Goal: Information Seeking & Learning: Learn about a topic

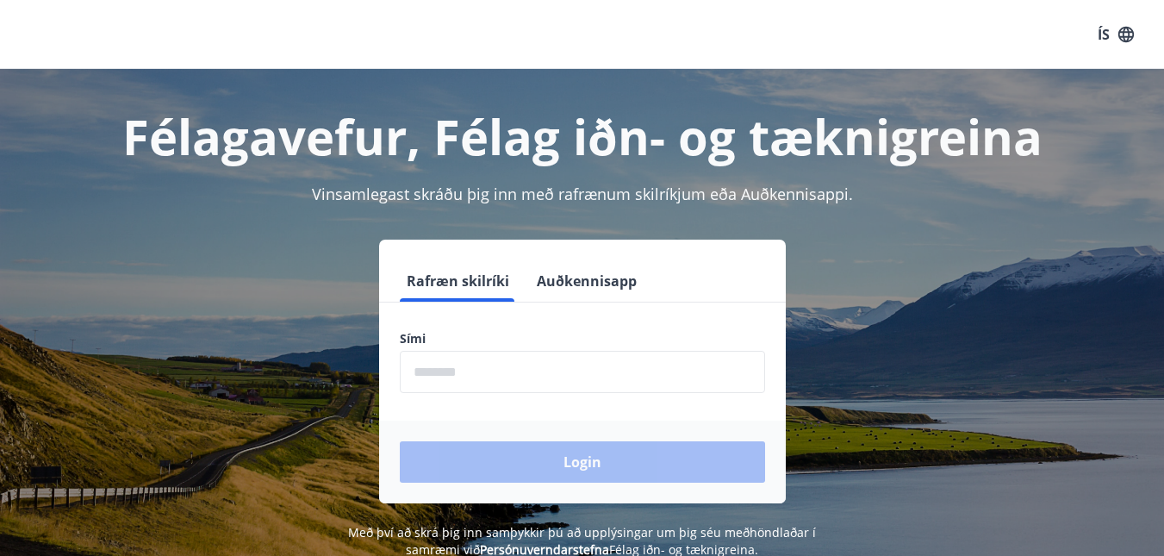
click at [485, 380] on input "phone" at bounding box center [582, 372] width 365 height 42
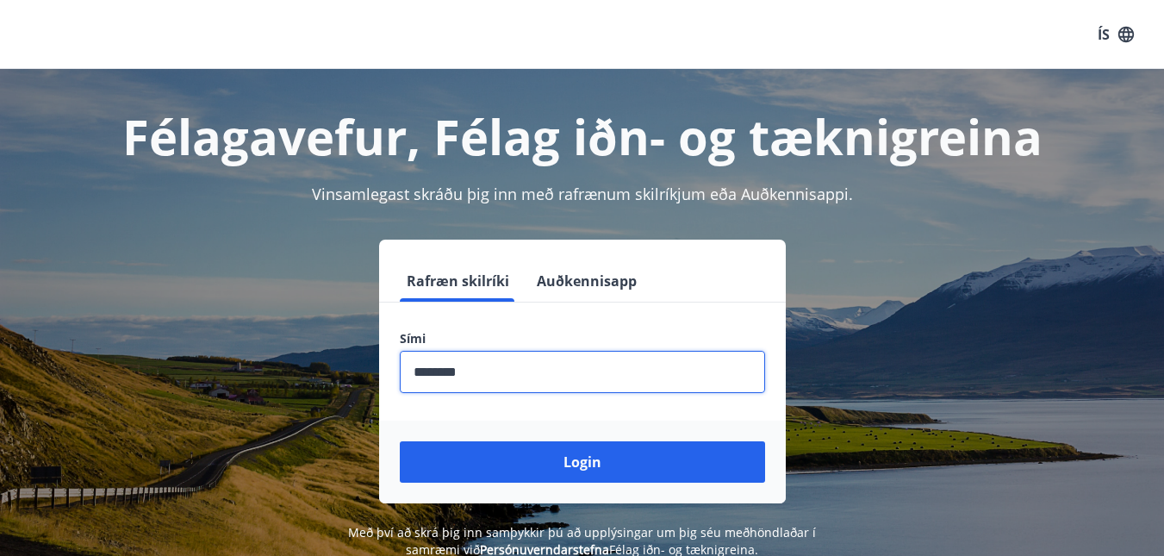
type input "********"
click at [490, 453] on button "Login" at bounding box center [582, 461] width 365 height 41
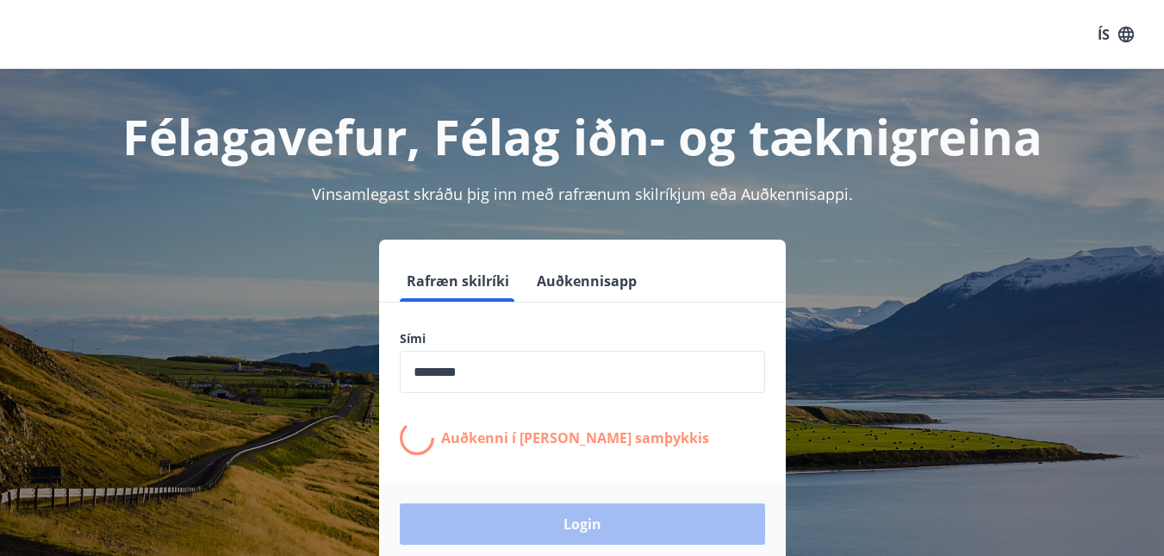
scroll to position [25, 0]
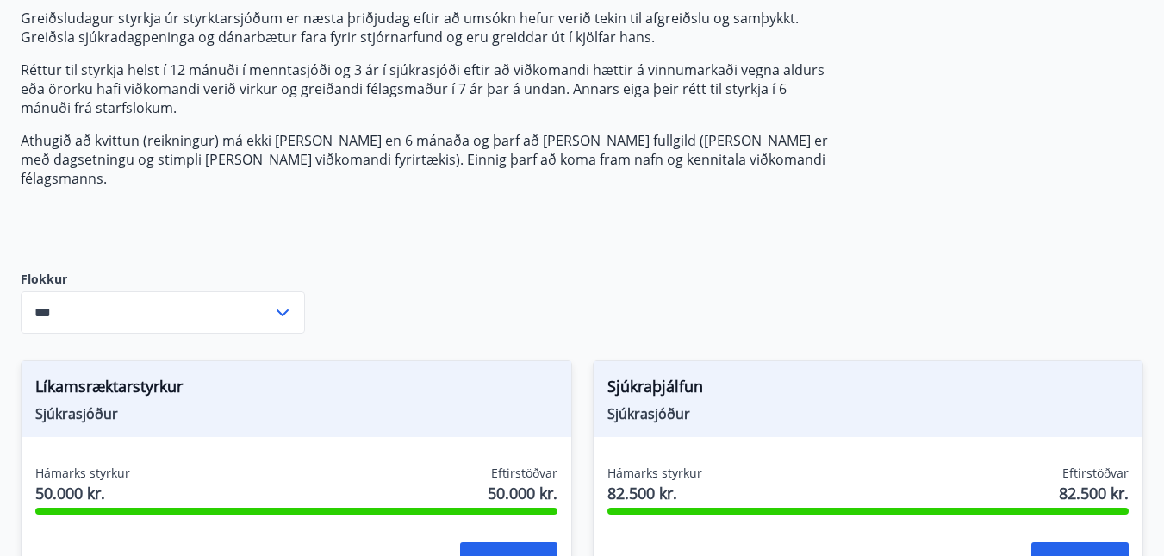
scroll to position [258, 0]
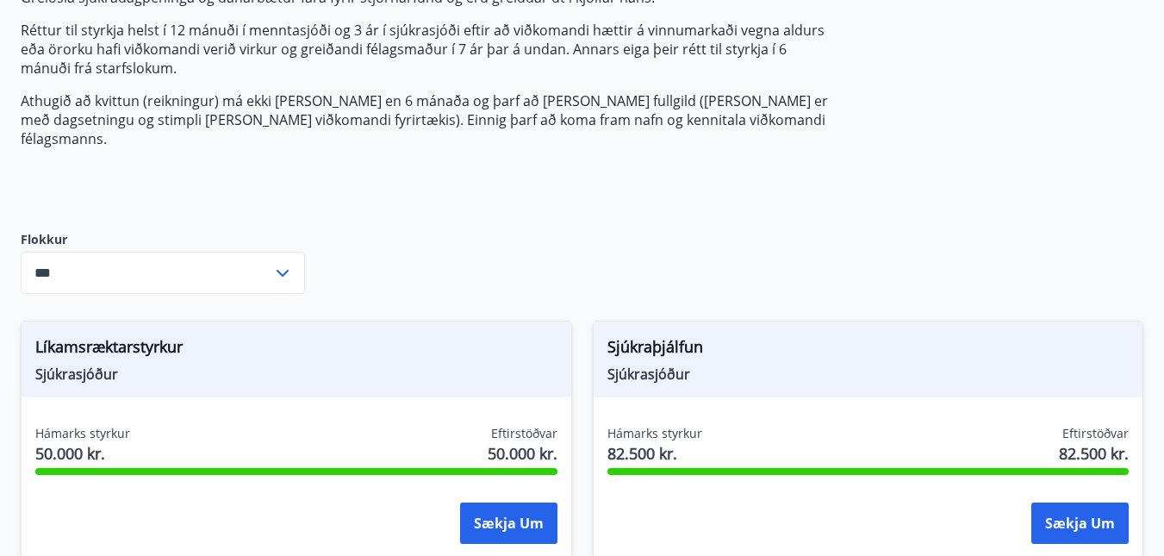
click at [283, 263] on icon at bounding box center [282, 273] width 21 height 21
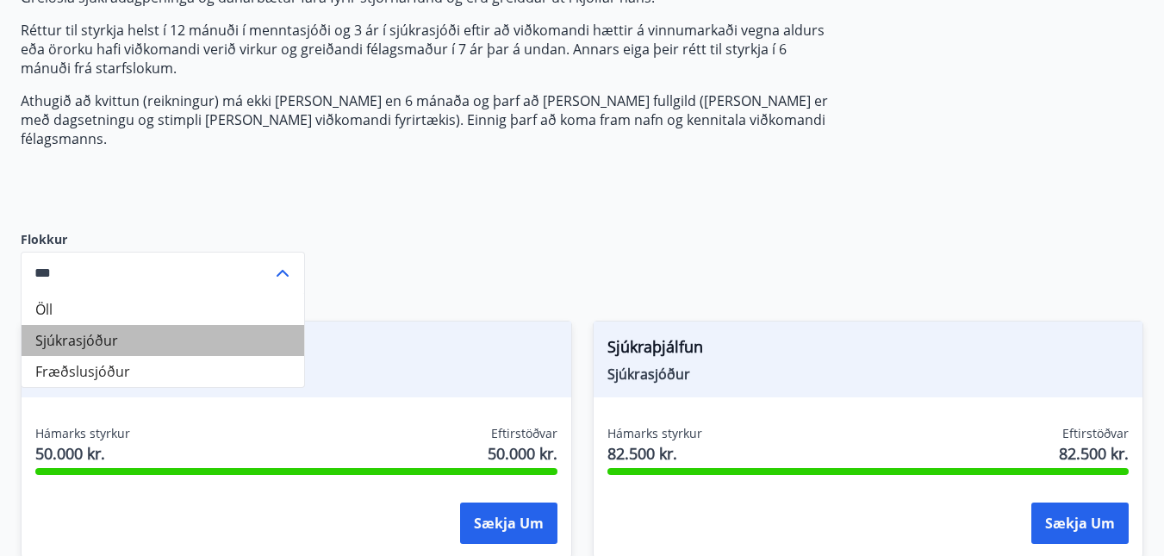
click at [163, 325] on li "Sjúkrasjóður" at bounding box center [163, 340] width 283 height 31
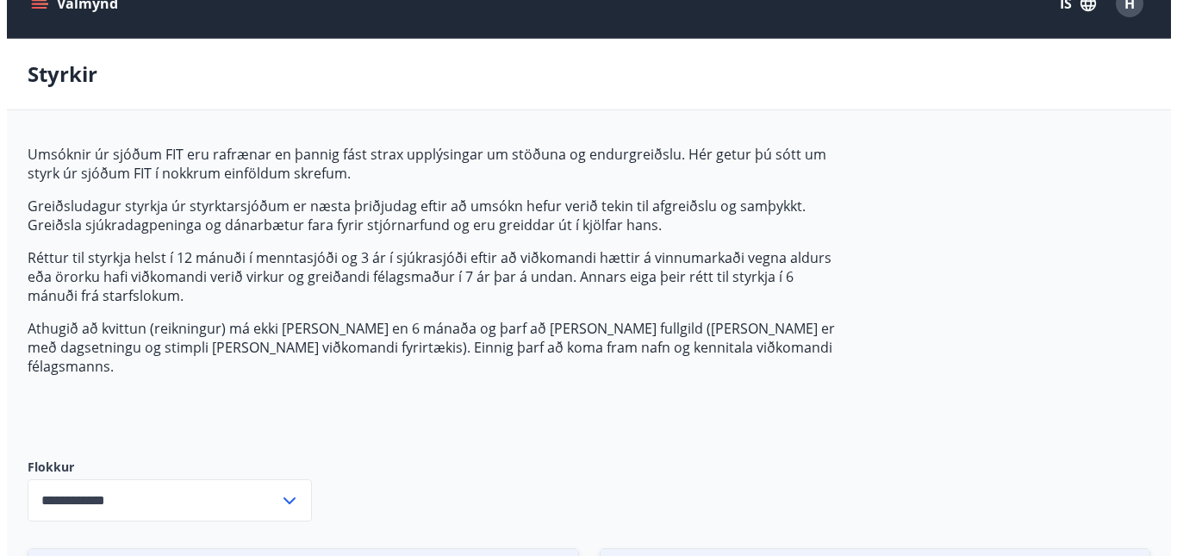
scroll to position [0, 0]
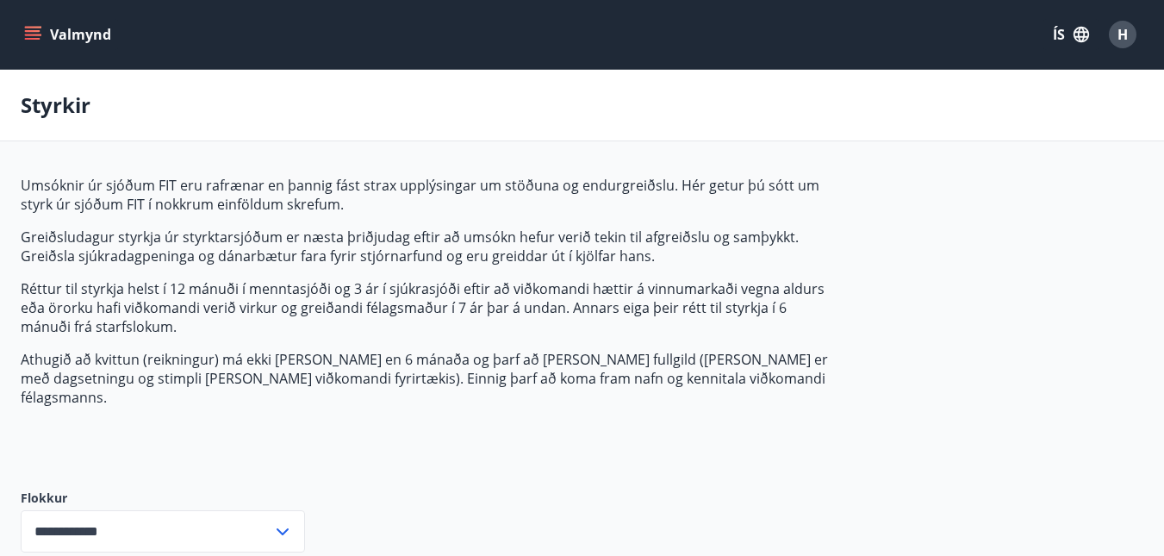
click at [42, 34] on button "Valmynd" at bounding box center [69, 34] width 97 height 31
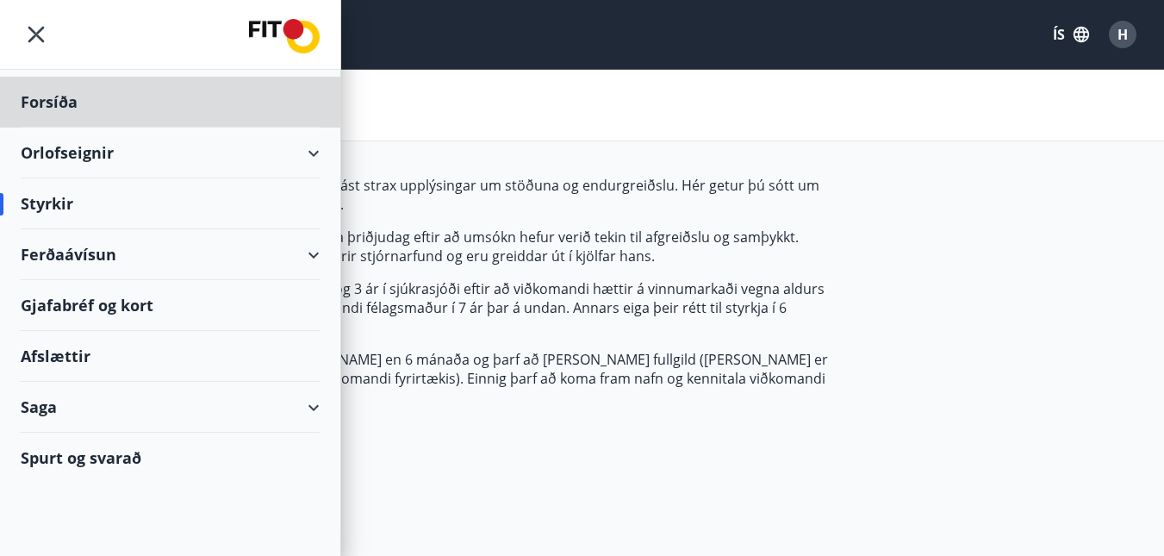
click at [48, 203] on div "Styrkir" at bounding box center [170, 203] width 299 height 51
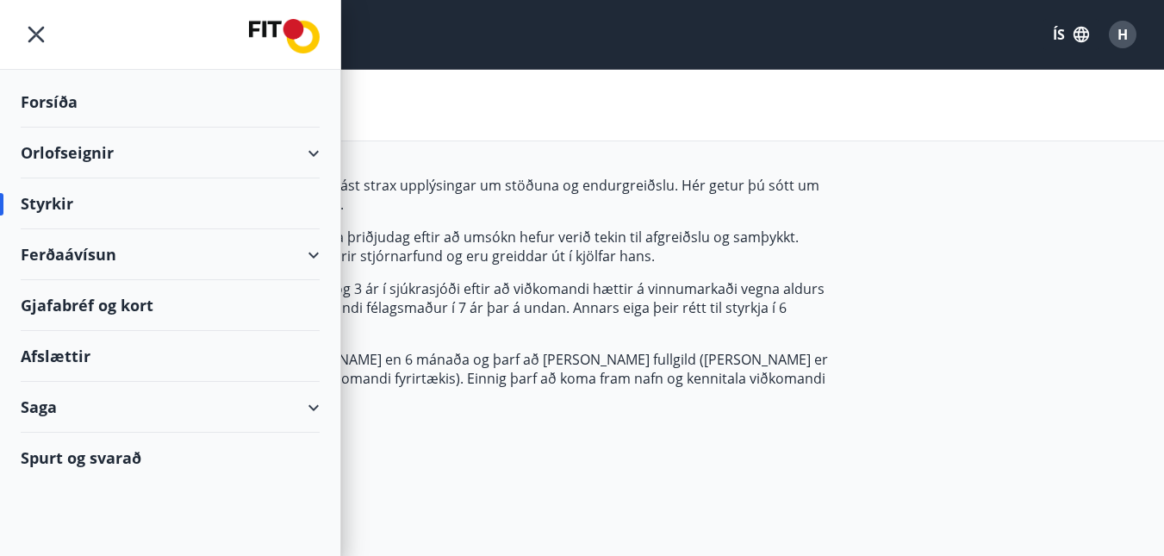
click at [51, 202] on div "Styrkir" at bounding box center [170, 203] width 299 height 51
click at [565, 90] on div "Styrkir" at bounding box center [582, 105] width 1164 height 71
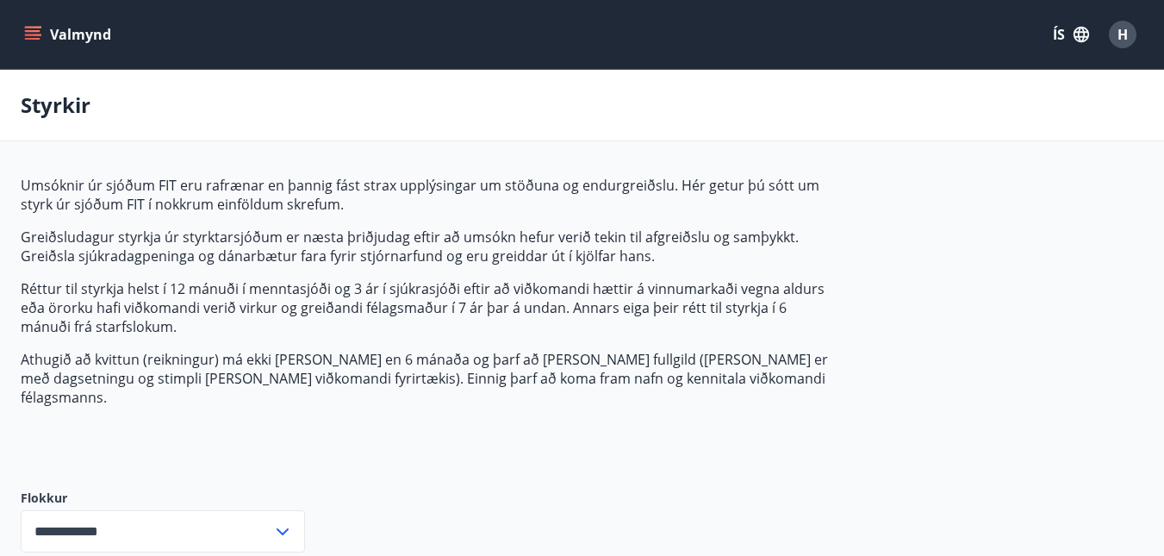
click at [1122, 32] on span "H" at bounding box center [1122, 34] width 10 height 19
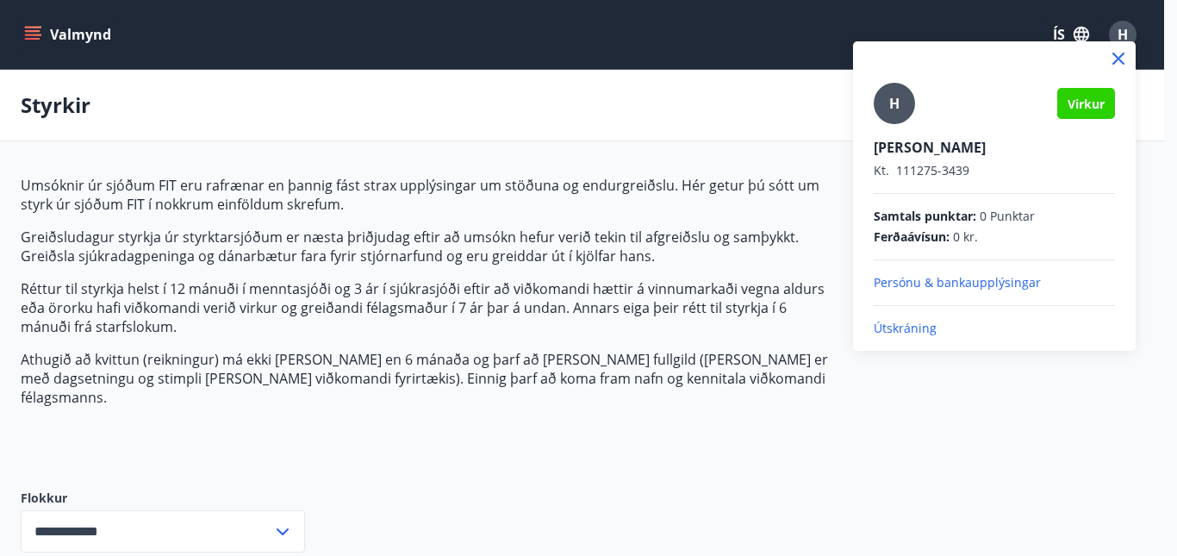
click at [894, 280] on p "Persónu & bankaupplýsingar" at bounding box center [993, 282] width 241 height 17
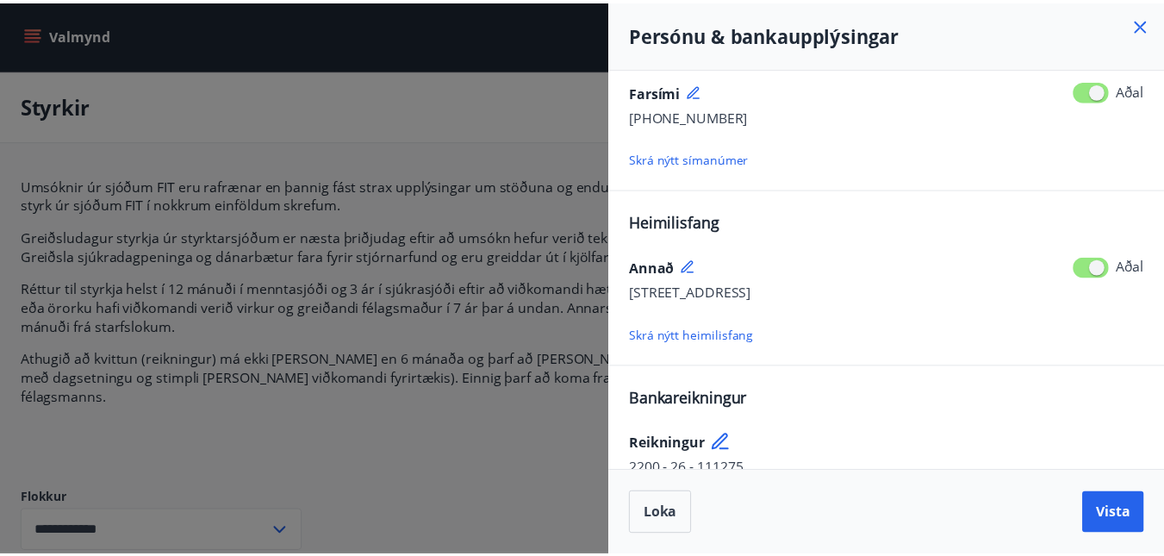
scroll to position [258, 0]
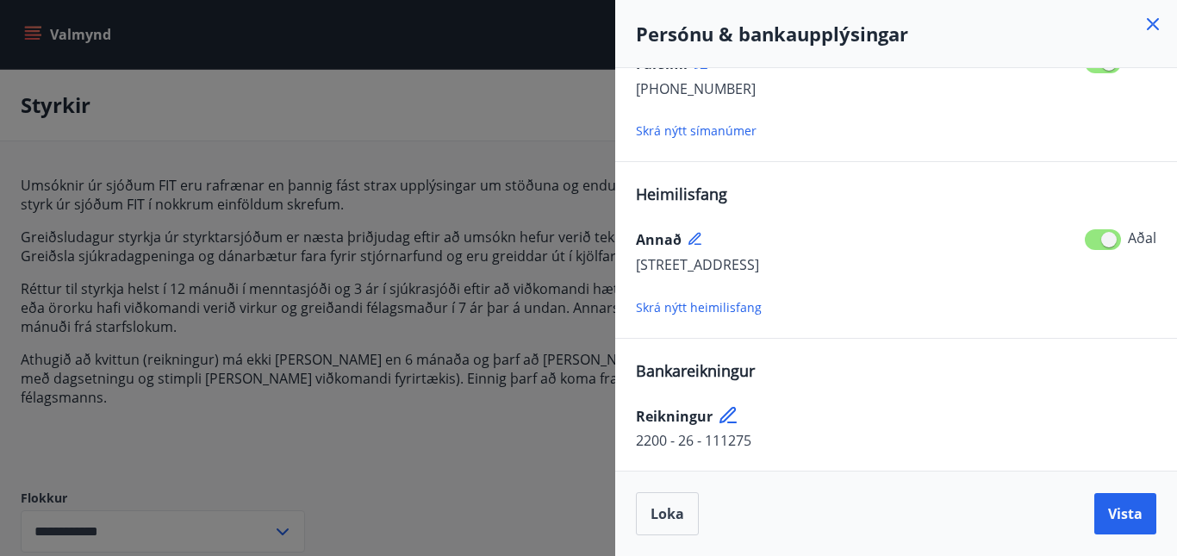
click at [421, 115] on div at bounding box center [588, 278] width 1177 height 556
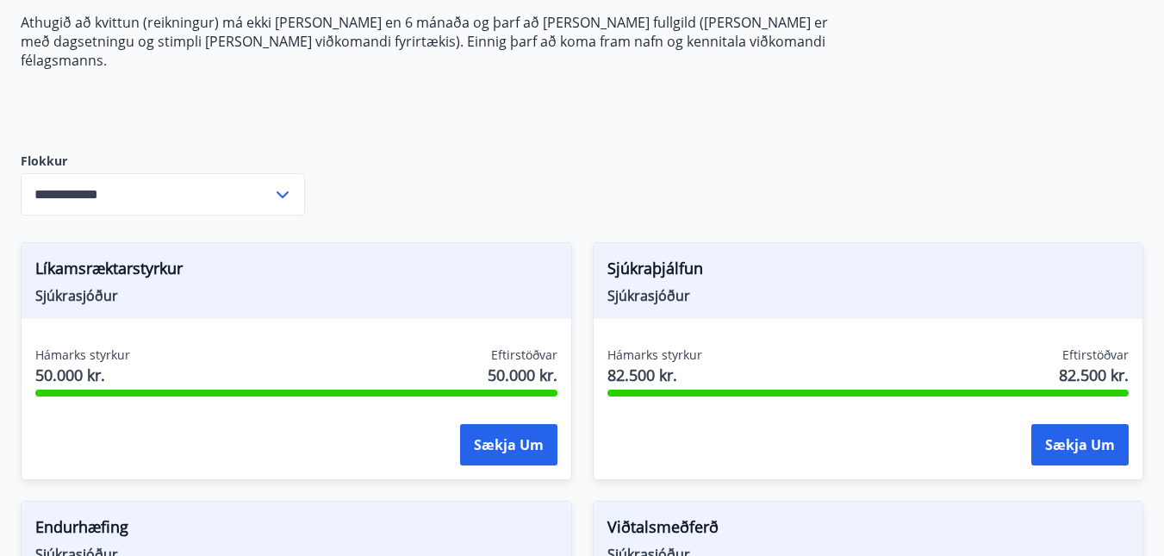
scroll to position [345, 0]
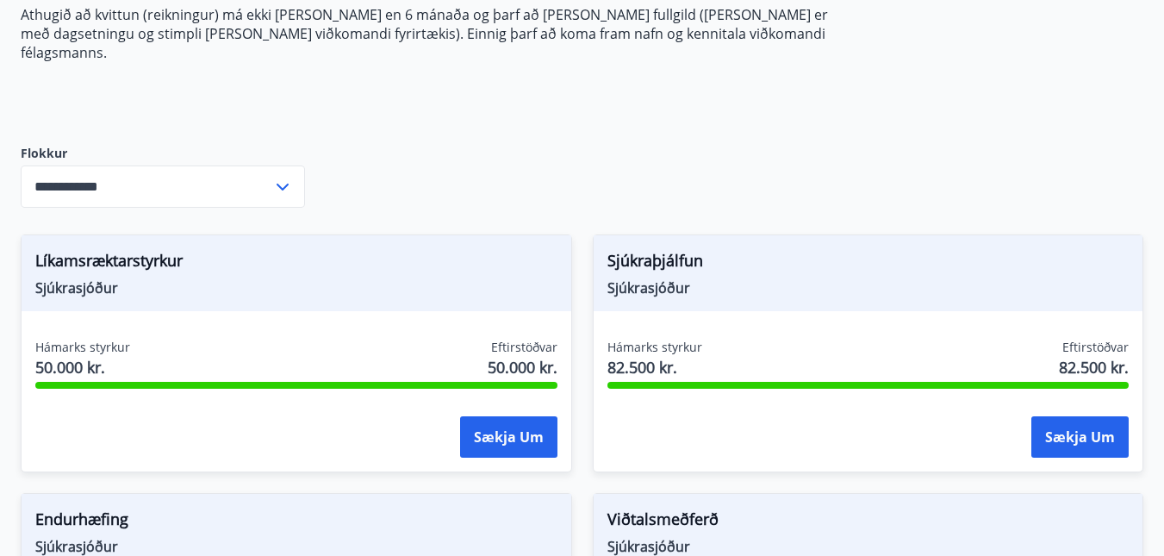
click at [148, 171] on input "**********" at bounding box center [147, 186] width 252 height 42
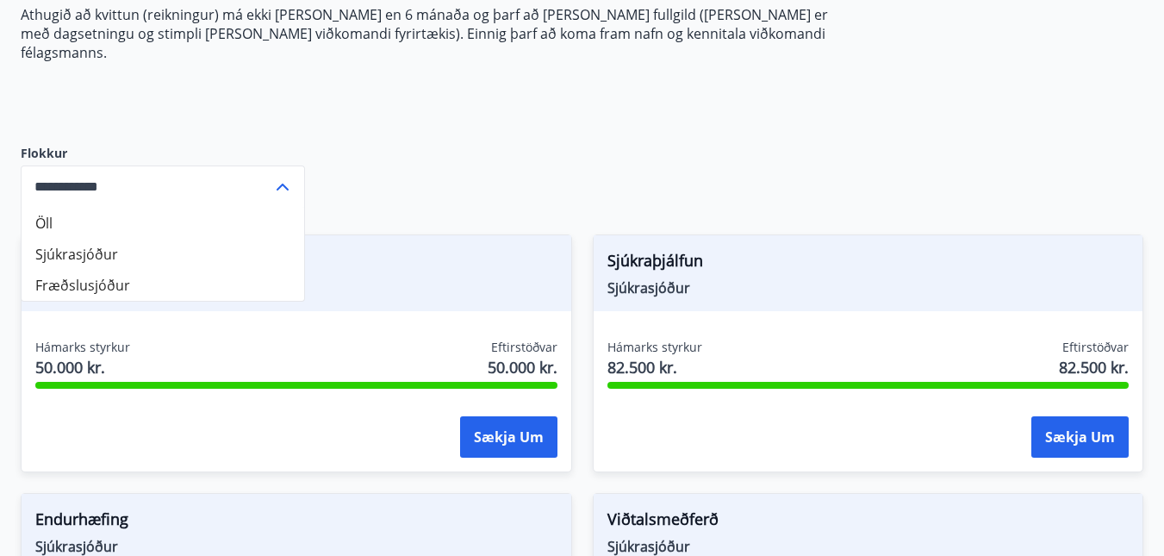
click at [71, 208] on li "Öll" at bounding box center [163, 223] width 283 height 31
type input "***"
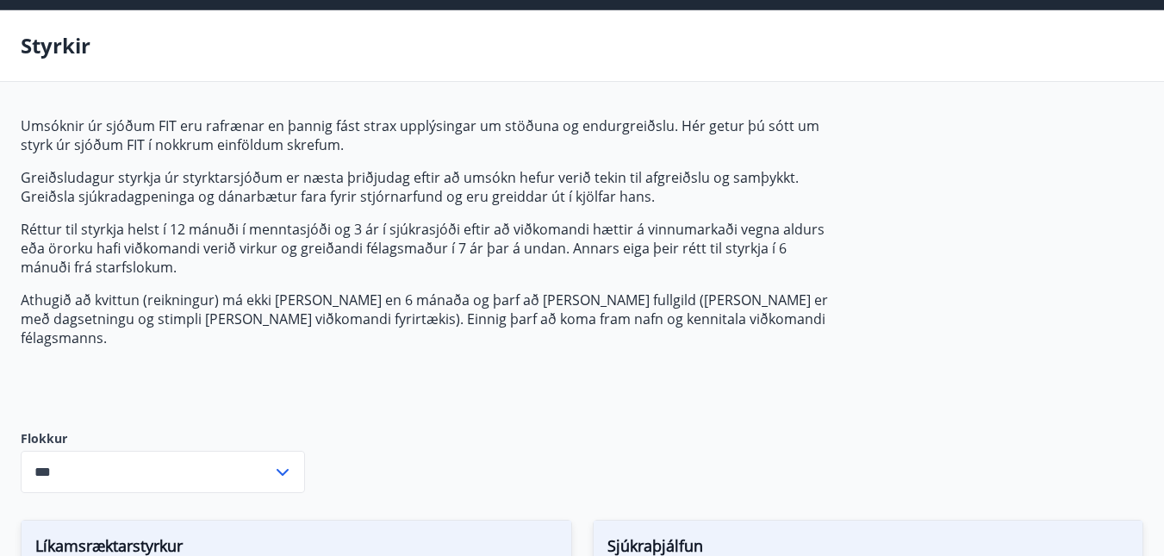
scroll to position [0, 0]
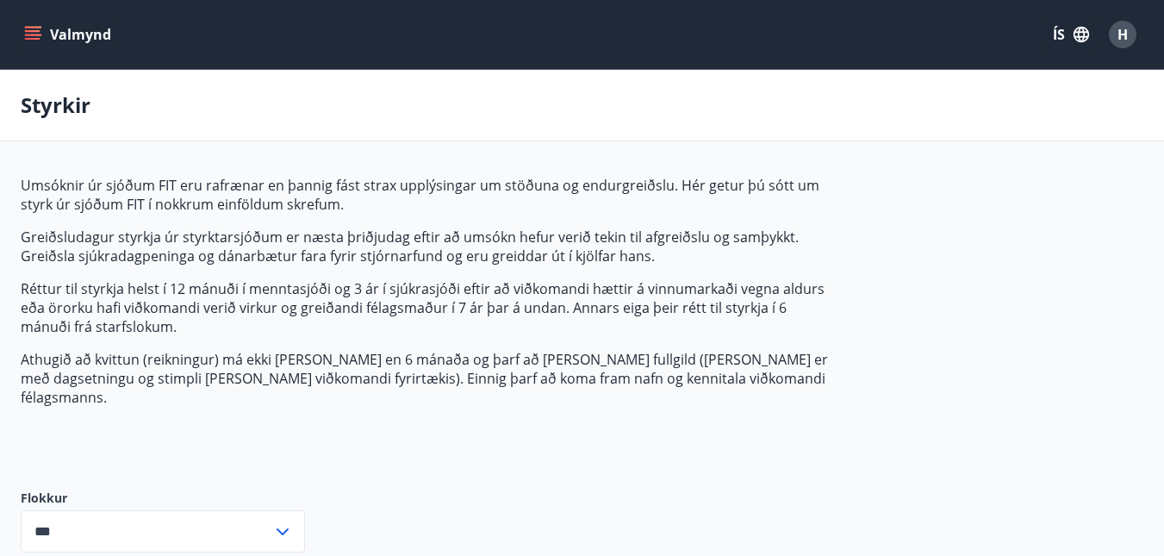
click at [30, 34] on icon "menu" at bounding box center [34, 35] width 19 height 2
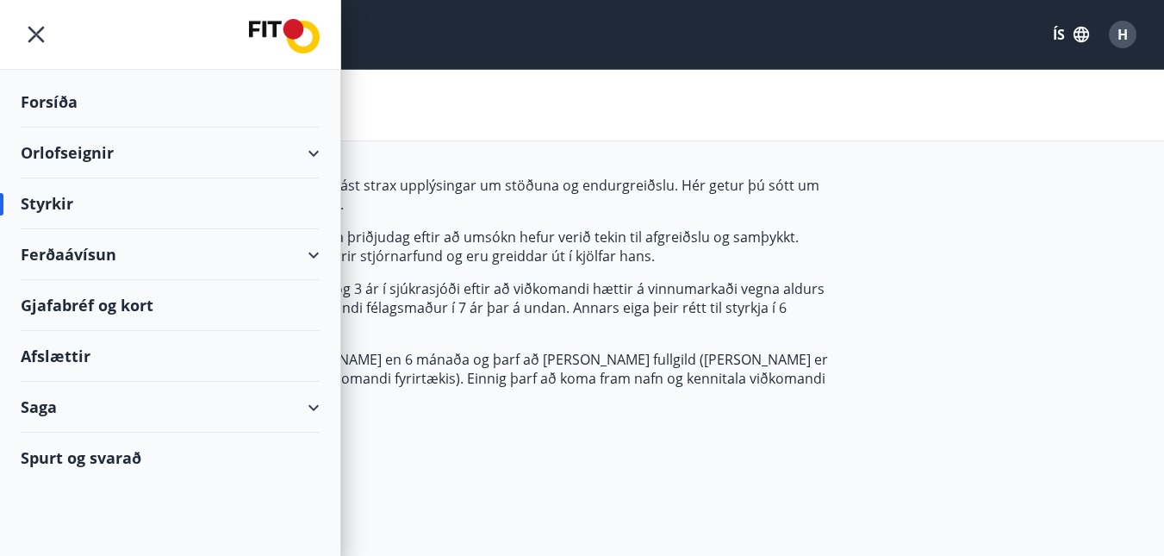
click at [47, 195] on div "Styrkir" at bounding box center [170, 203] width 299 height 51
click at [40, 100] on div "Forsíða" at bounding box center [170, 102] width 299 height 51
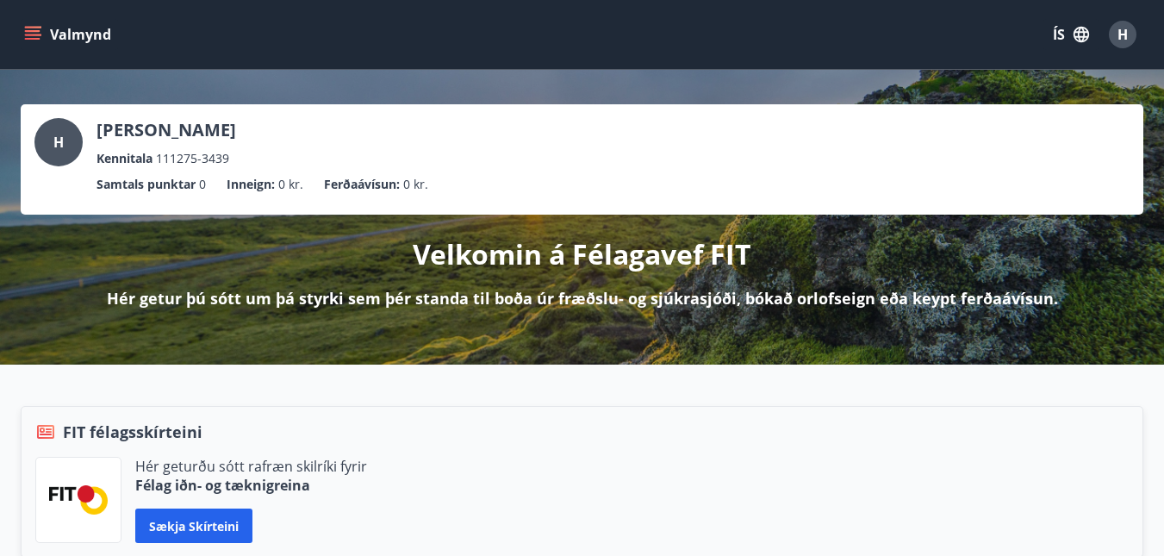
click at [35, 26] on icon "menu" at bounding box center [32, 34] width 17 height 17
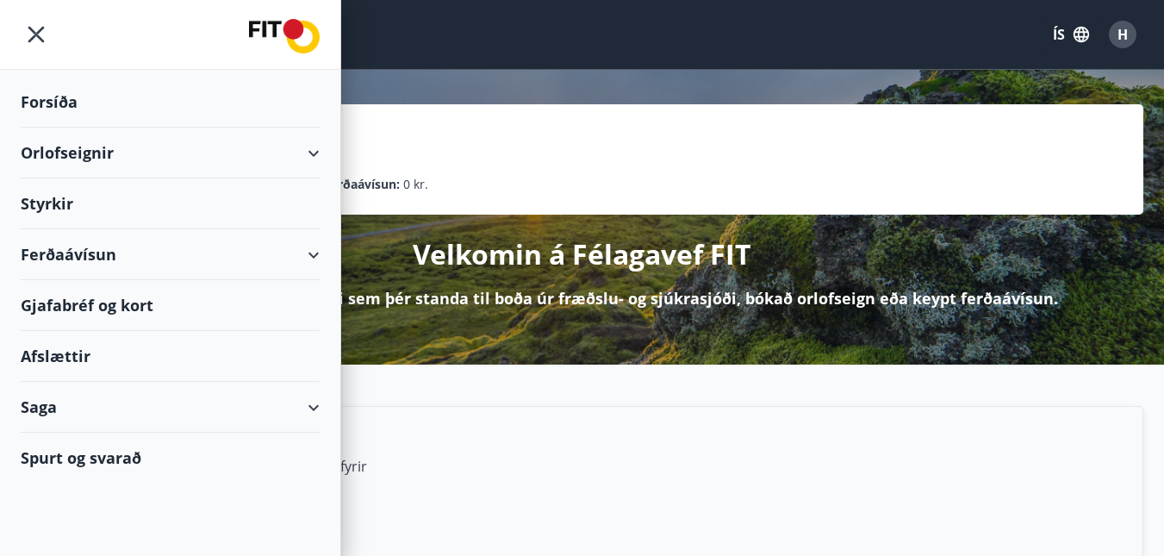
click at [56, 100] on div "Forsíða" at bounding box center [170, 102] width 299 height 51
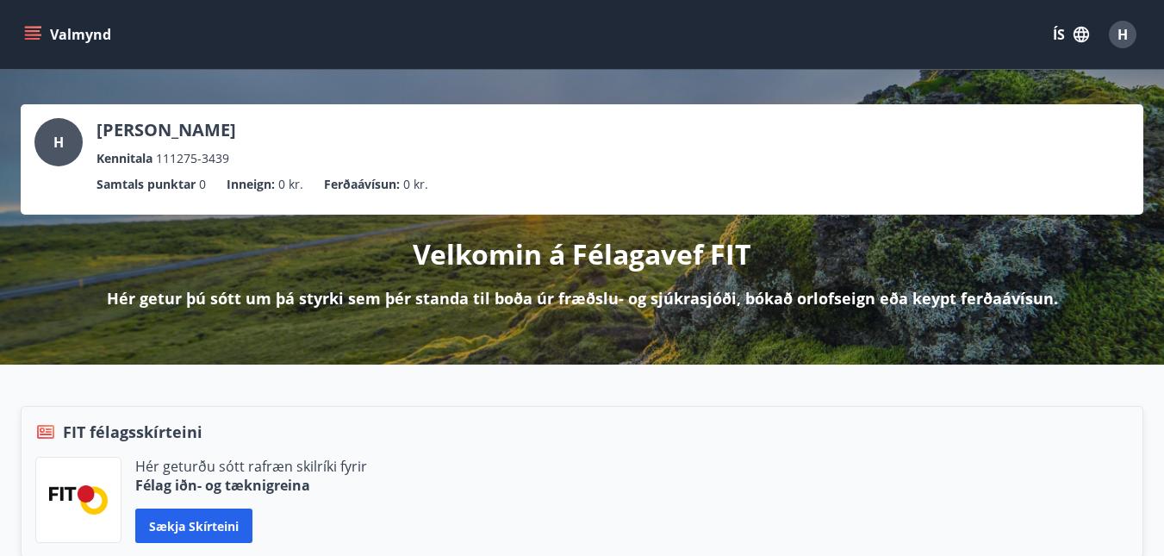
click at [40, 34] on icon "menu" at bounding box center [34, 35] width 19 height 2
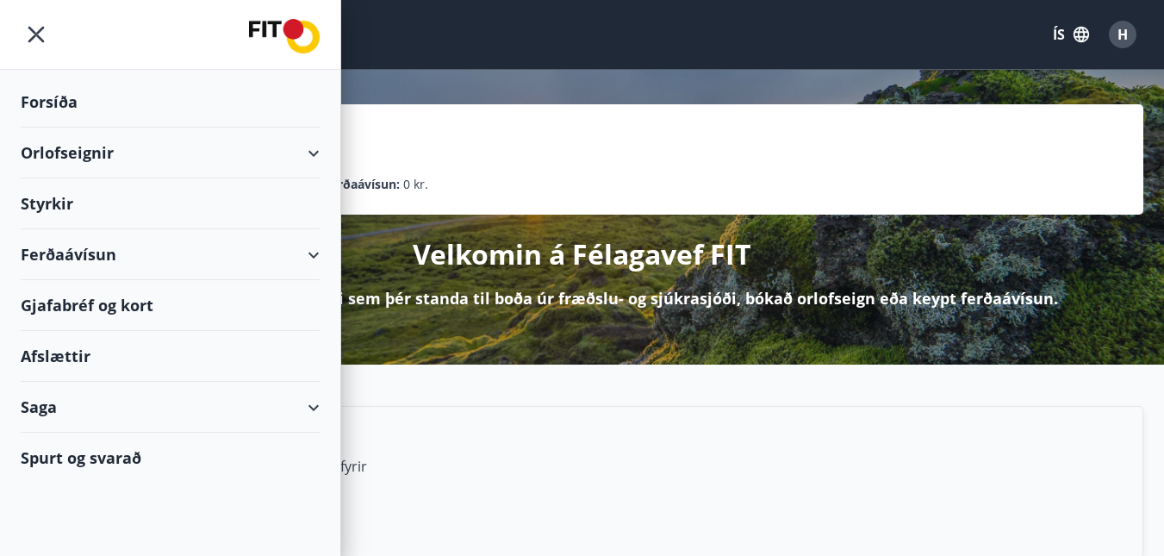
click at [308, 408] on div "Saga" at bounding box center [170, 407] width 299 height 51
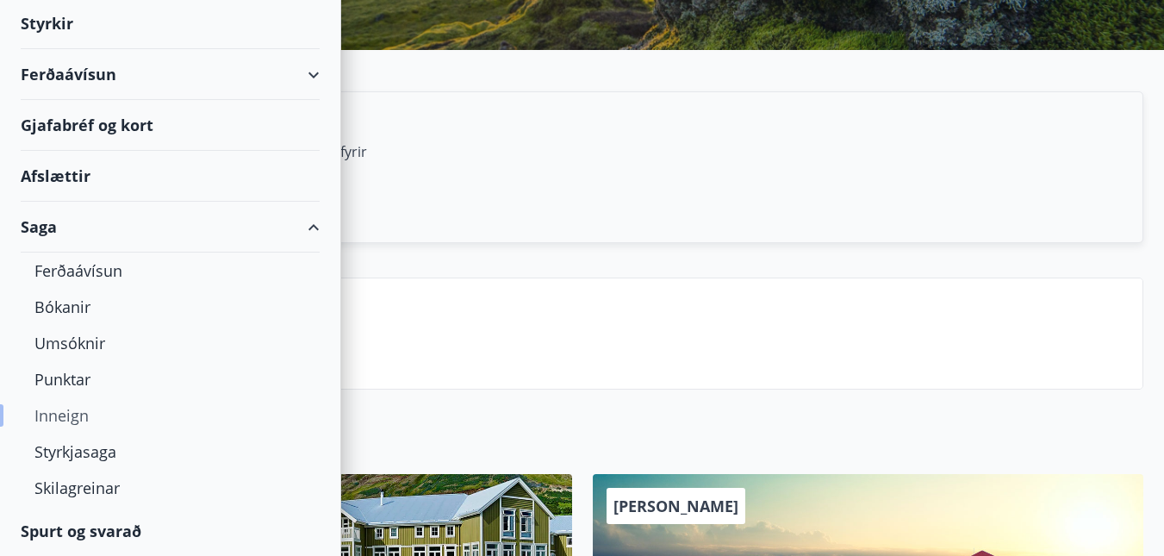
scroll to position [345, 0]
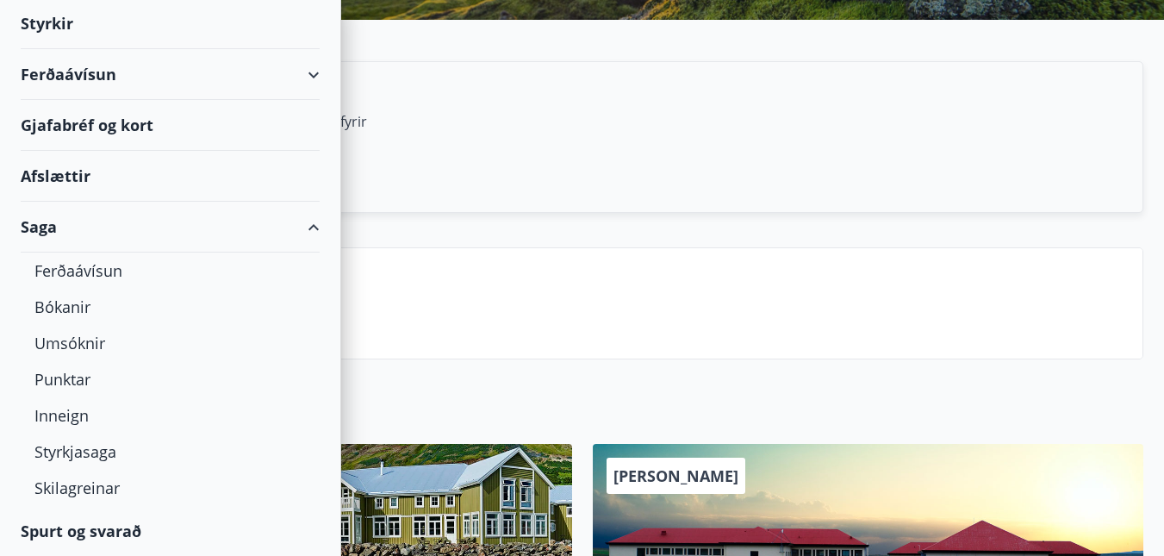
click at [94, 525] on div "Spurt og svarað" at bounding box center [170, 531] width 299 height 50
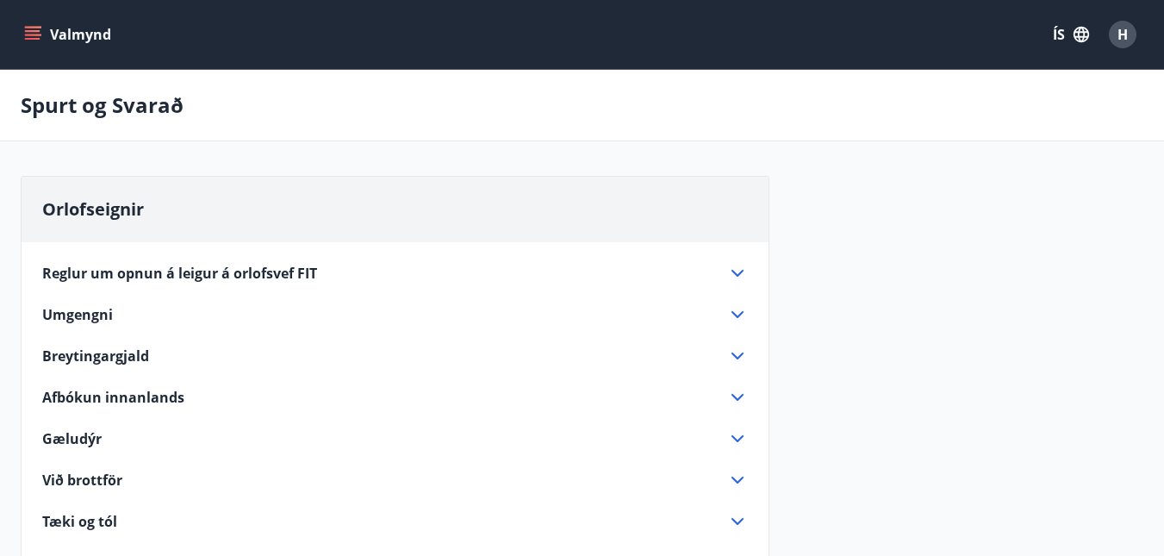
click at [37, 31] on icon "menu" at bounding box center [33, 31] width 16 height 2
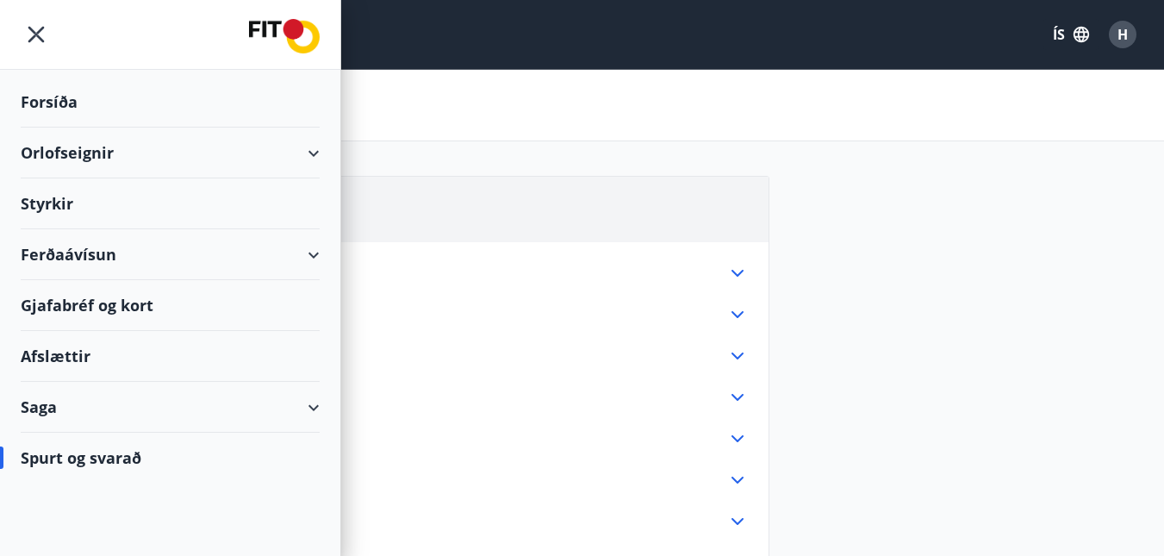
click at [303, 407] on div "Saga" at bounding box center [170, 407] width 299 height 51
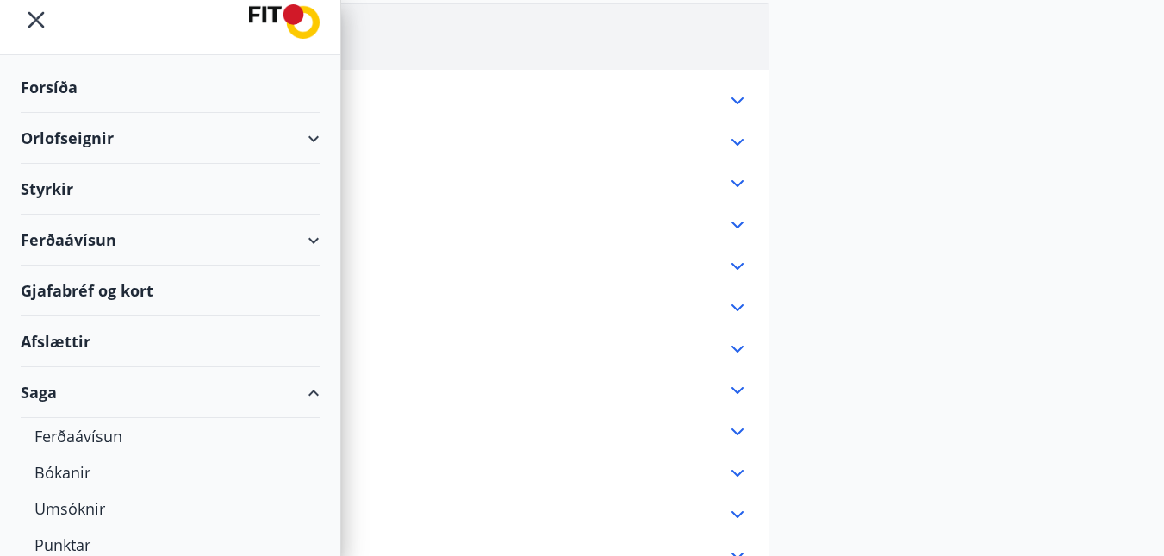
scroll to position [8, 0]
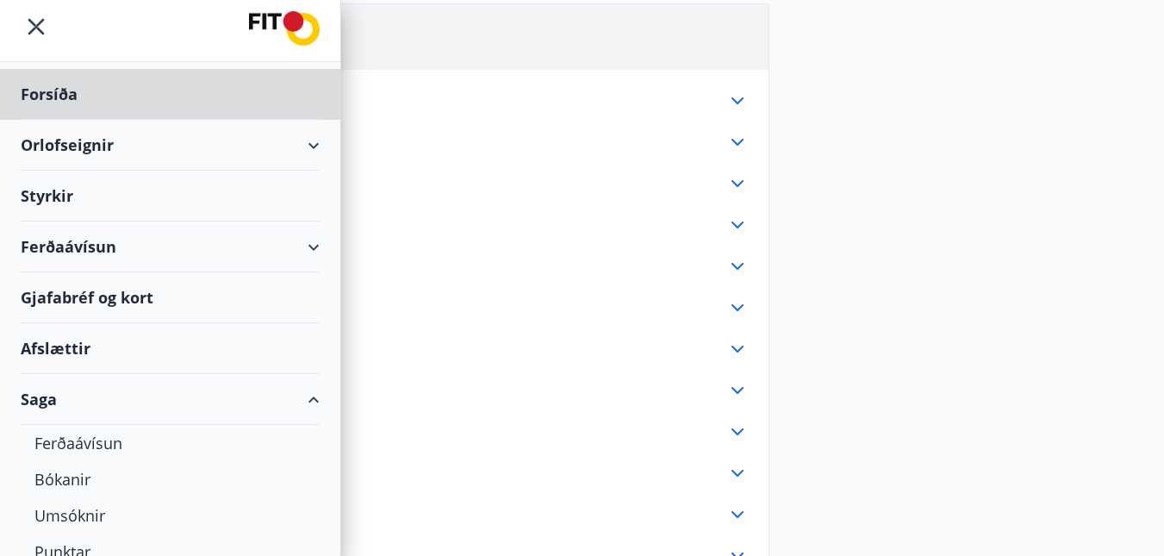
click at [62, 120] on div "Styrkir" at bounding box center [170, 94] width 299 height 51
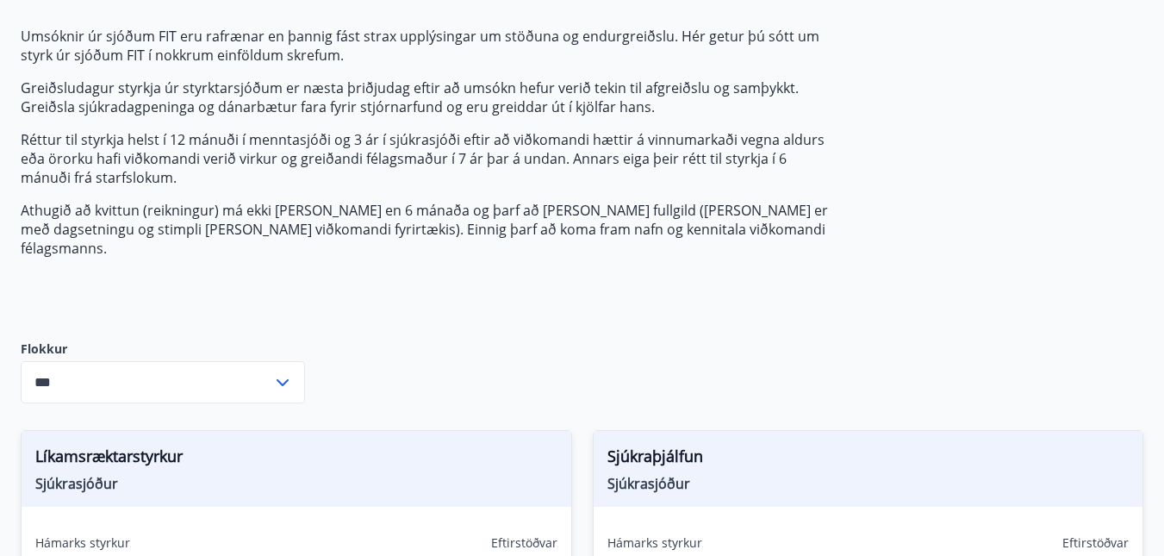
type input "***"
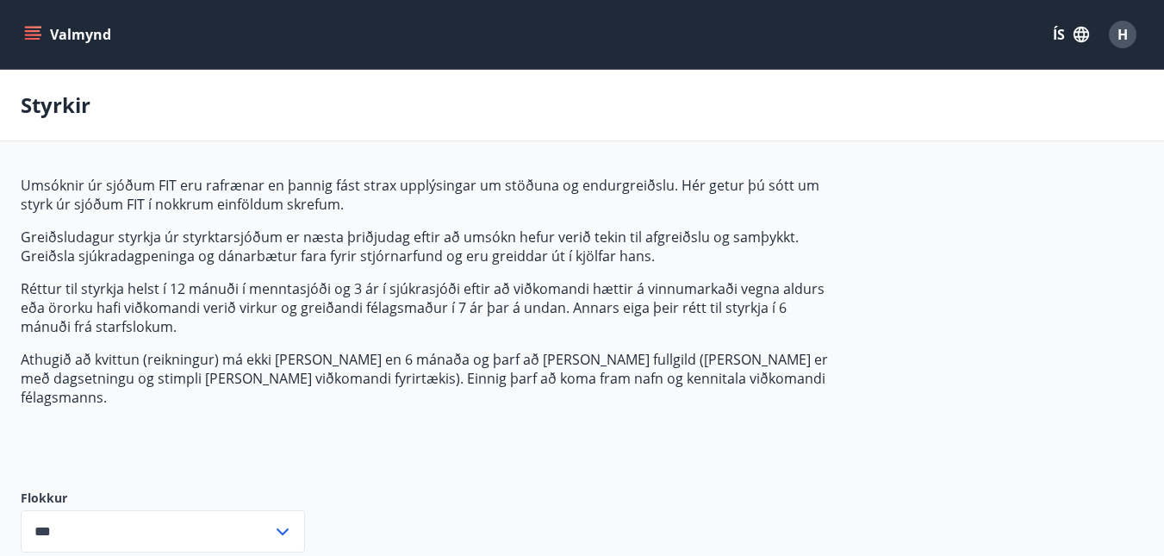
click at [23, 28] on button "Valmynd" at bounding box center [69, 34] width 97 height 31
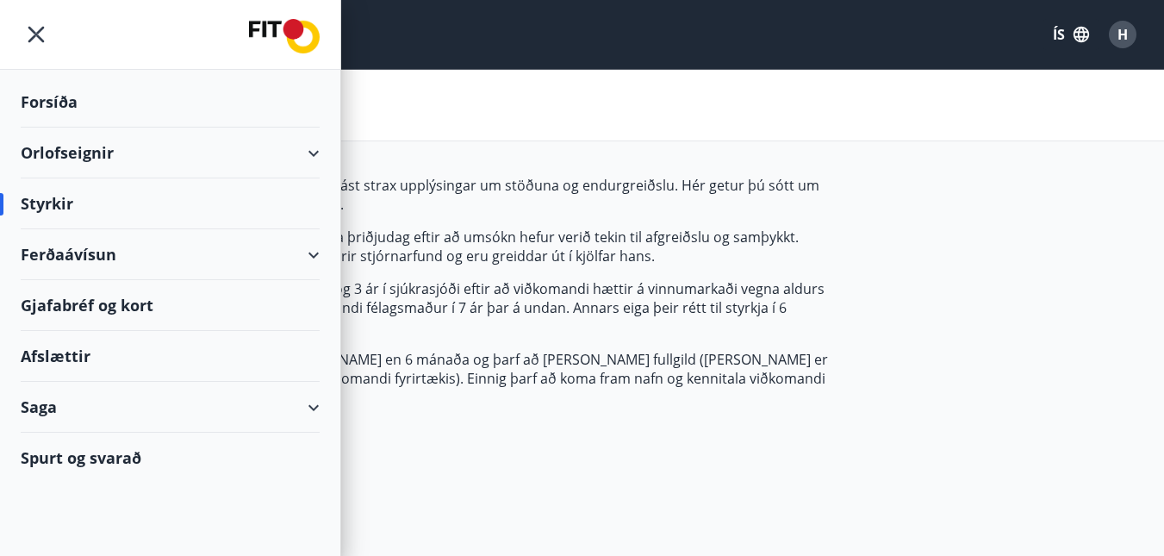
click at [272, 33] on img at bounding box center [284, 36] width 71 height 34
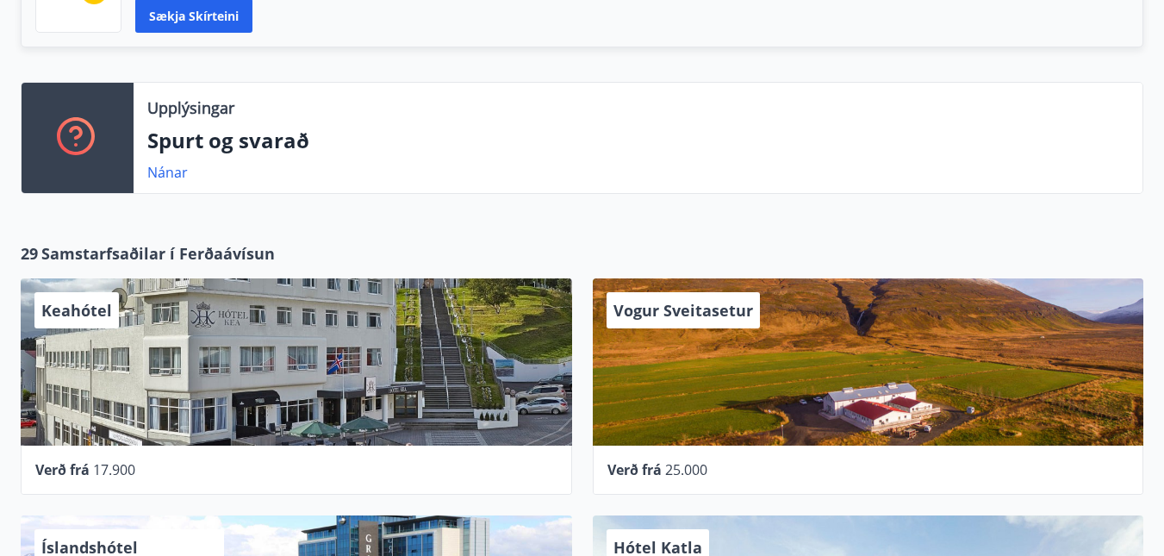
scroll to position [517, 0]
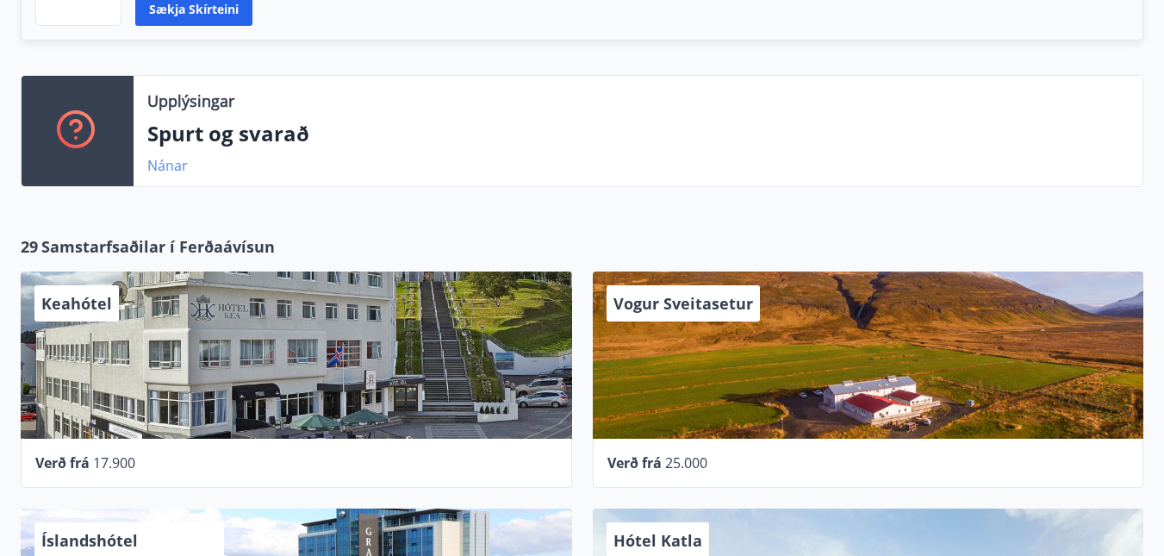
click at [166, 170] on link "Nánar" at bounding box center [167, 165] width 40 height 19
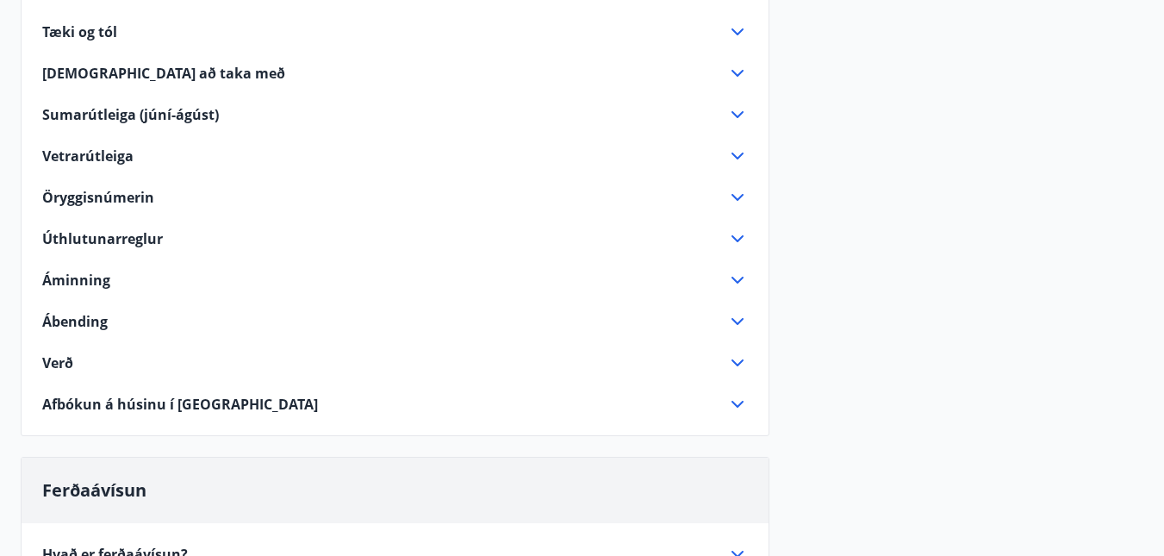
scroll to position [517, 0]
